Goal: Task Accomplishment & Management: Manage account settings

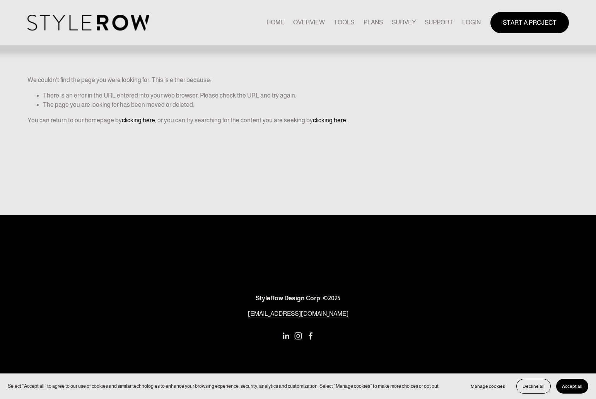
click at [467, 22] on link "LOGIN" at bounding box center [471, 22] width 19 height 10
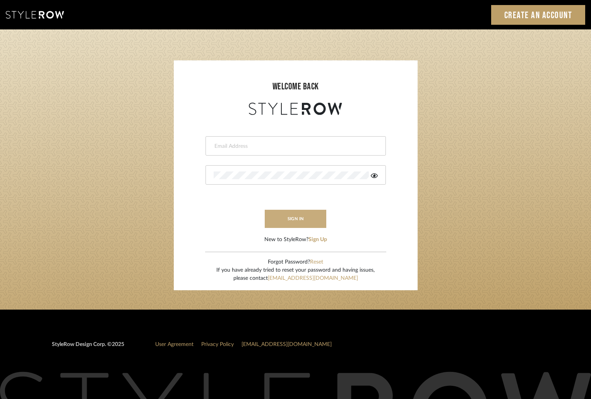
type input "[EMAIL_ADDRESS][DOMAIN_NAME]"
click at [298, 218] on button "sign in" at bounding box center [296, 219] width 62 height 18
